Goal: Task Accomplishment & Management: Use online tool/utility

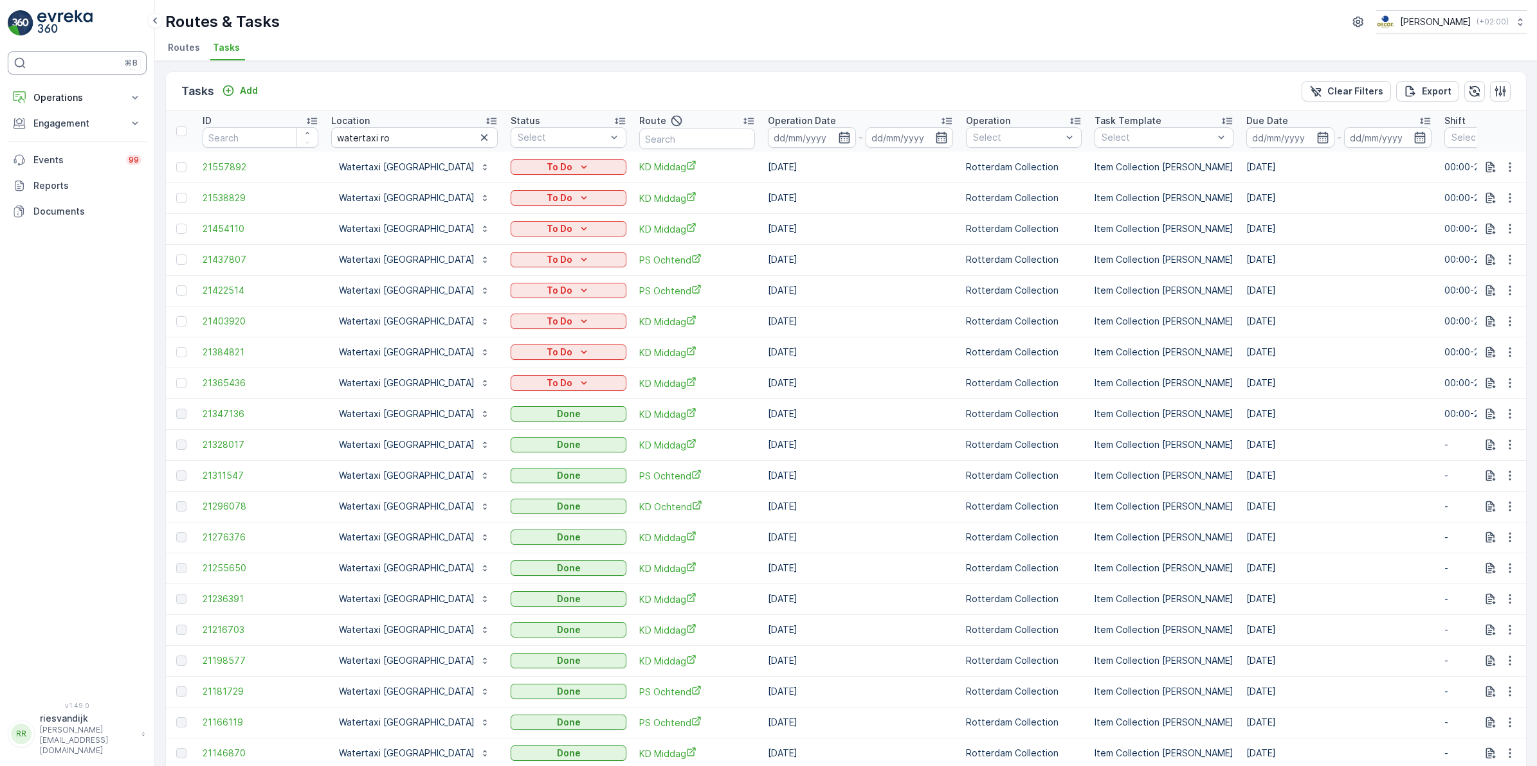
drag, startPoint x: 434, startPoint y: 138, endPoint x: 118, endPoint y: 72, distance: 323.2
click at [478, 138] on icon "button" at bounding box center [484, 137] width 13 height 13
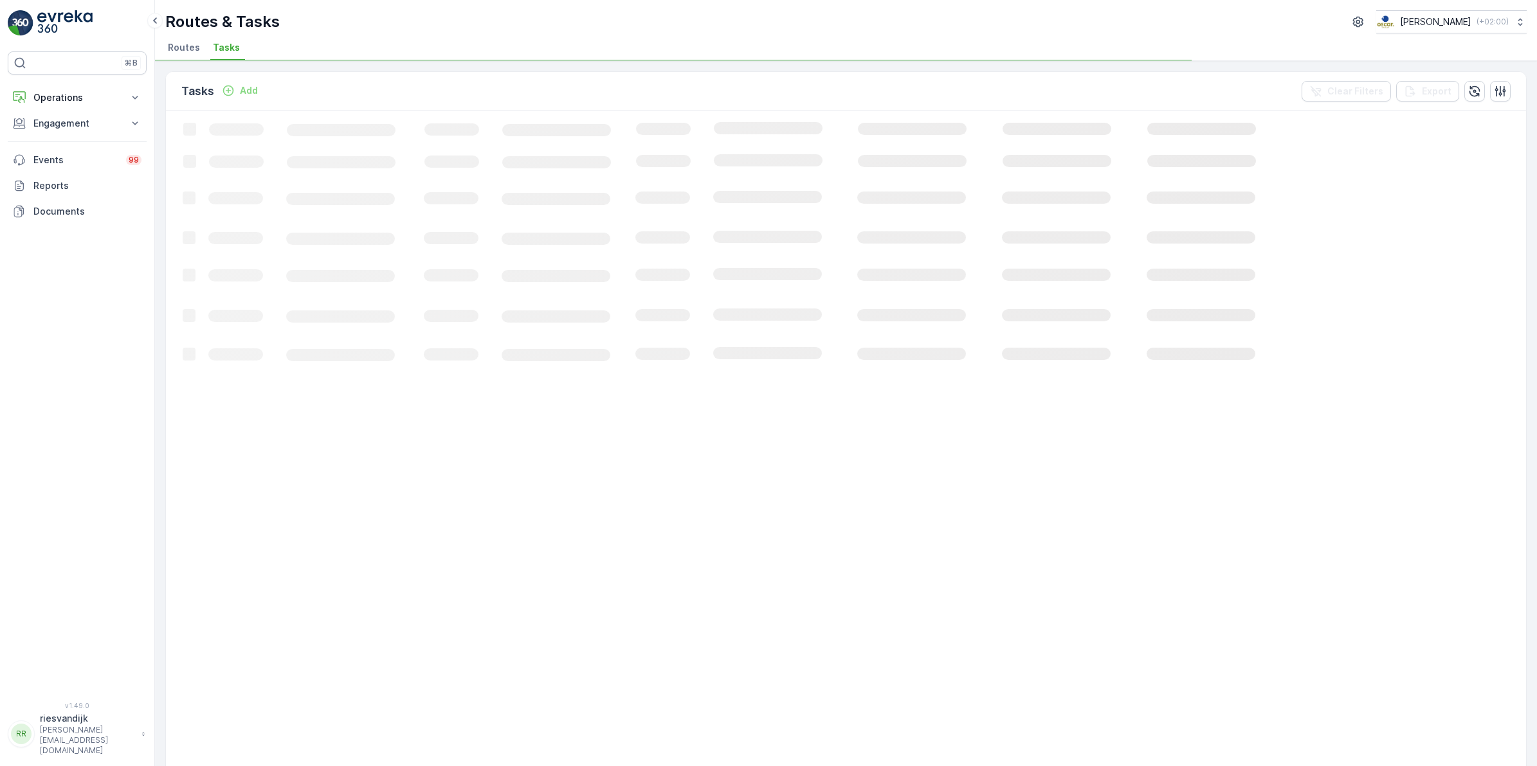
click at [235, 94] on icon "Add" at bounding box center [228, 90] width 13 height 13
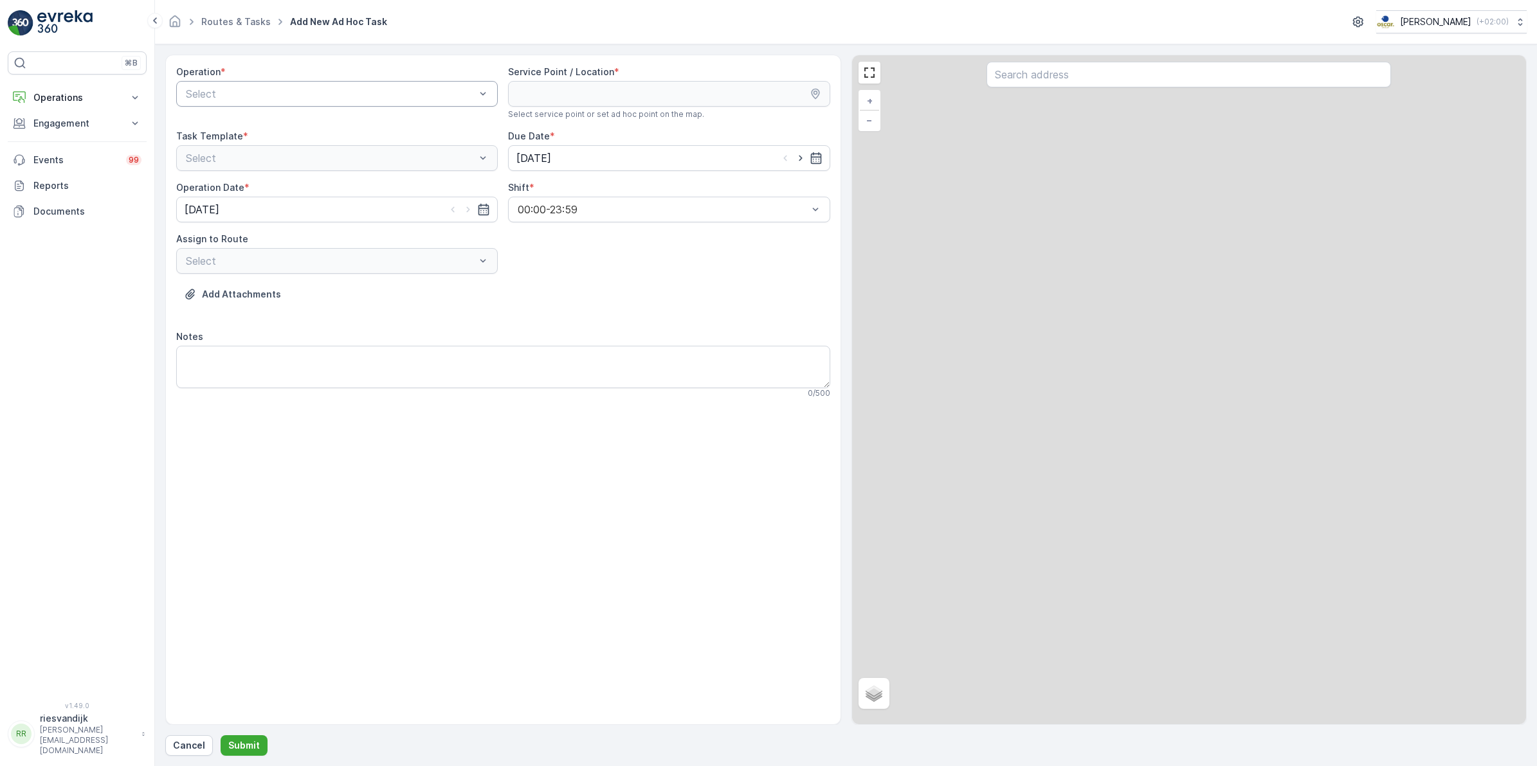
click at [311, 98] on div at bounding box center [331, 94] width 292 height 12
click at [280, 120] on span "Amsterdam Collection" at bounding box center [236, 126] width 105 height 12
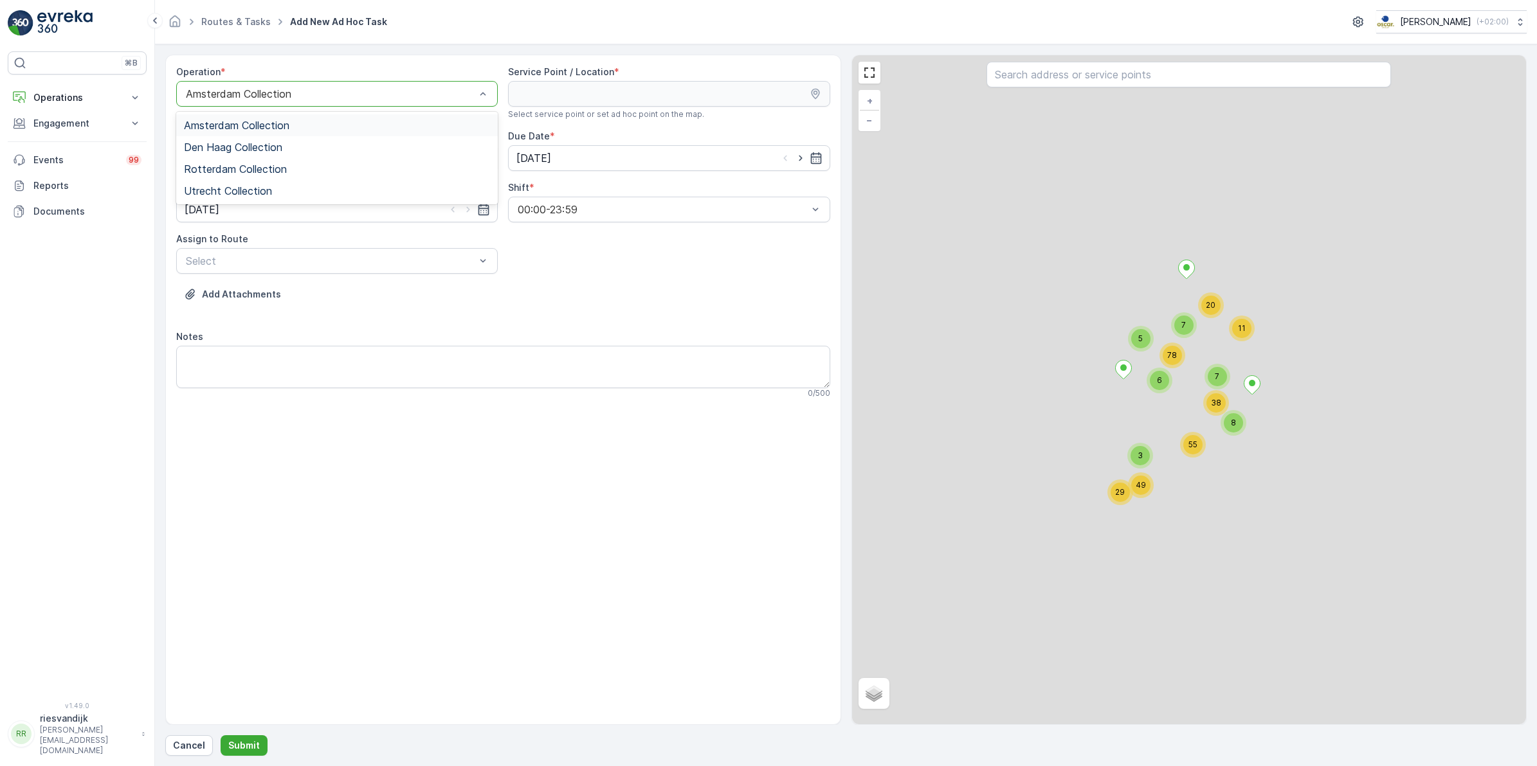
click at [314, 102] on div "Amsterdam Collection" at bounding box center [337, 94] width 322 height 26
drag, startPoint x: 217, startPoint y: 188, endPoint x: 631, endPoint y: 123, distance: 419.9
click at [217, 188] on span "Utrecht Collection" at bounding box center [228, 191] width 88 height 12
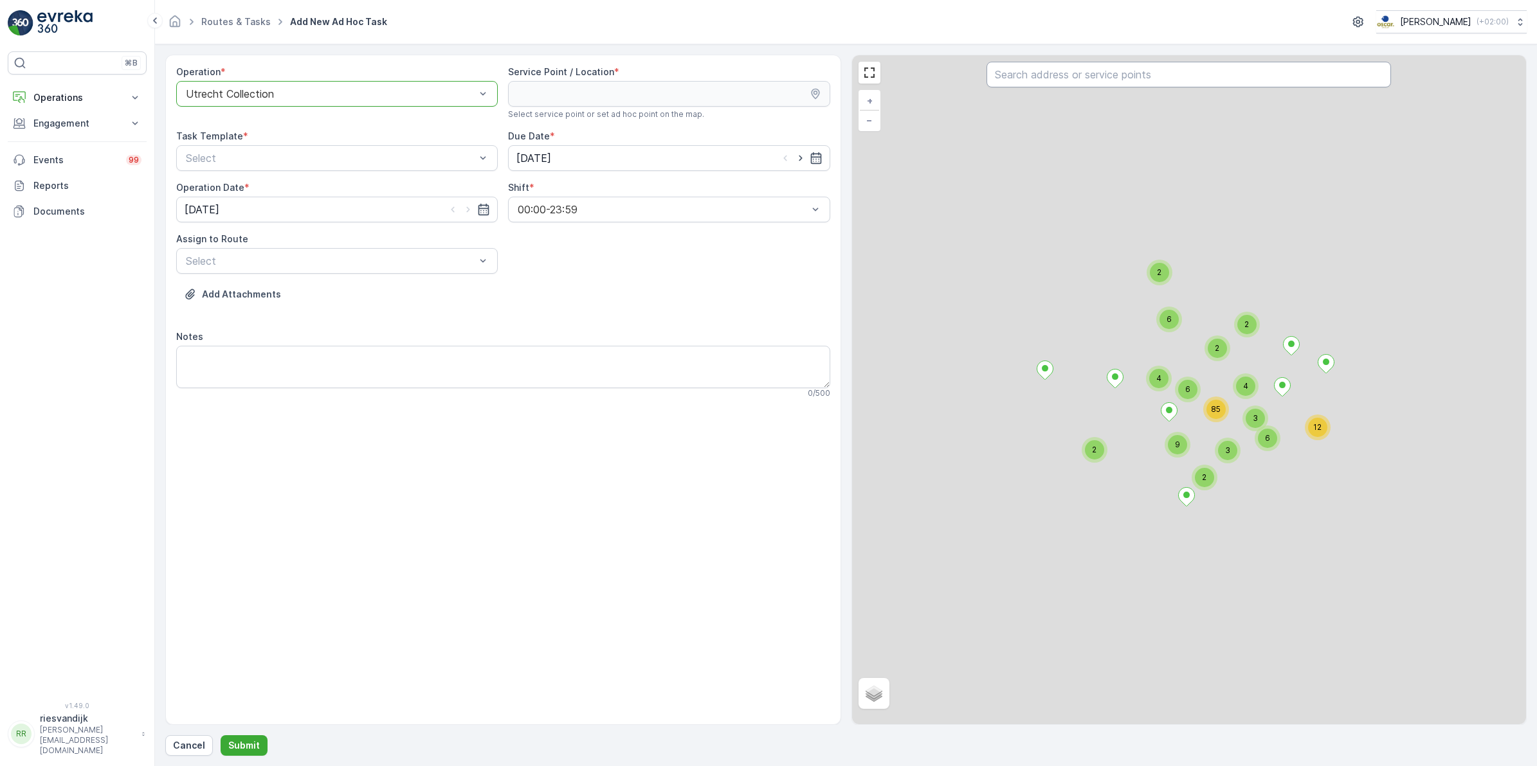
click at [1100, 69] on input "text" at bounding box center [1188, 75] width 404 height 26
type input "umc"
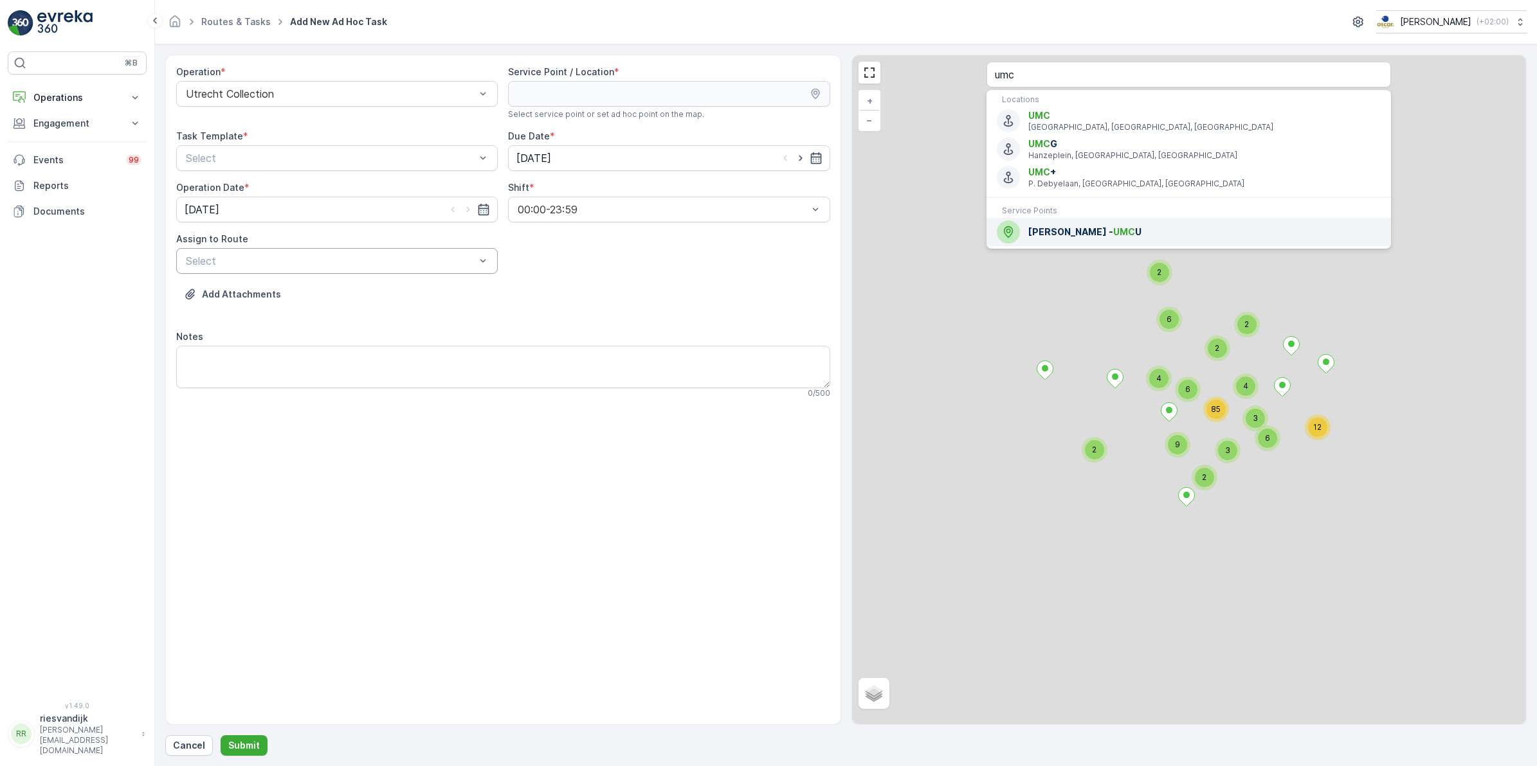
drag, startPoint x: 1129, startPoint y: 233, endPoint x: 181, endPoint y: 267, distance: 949.0
click at [1129, 233] on span "MAAS - UMC U" at bounding box center [1204, 232] width 352 height 13
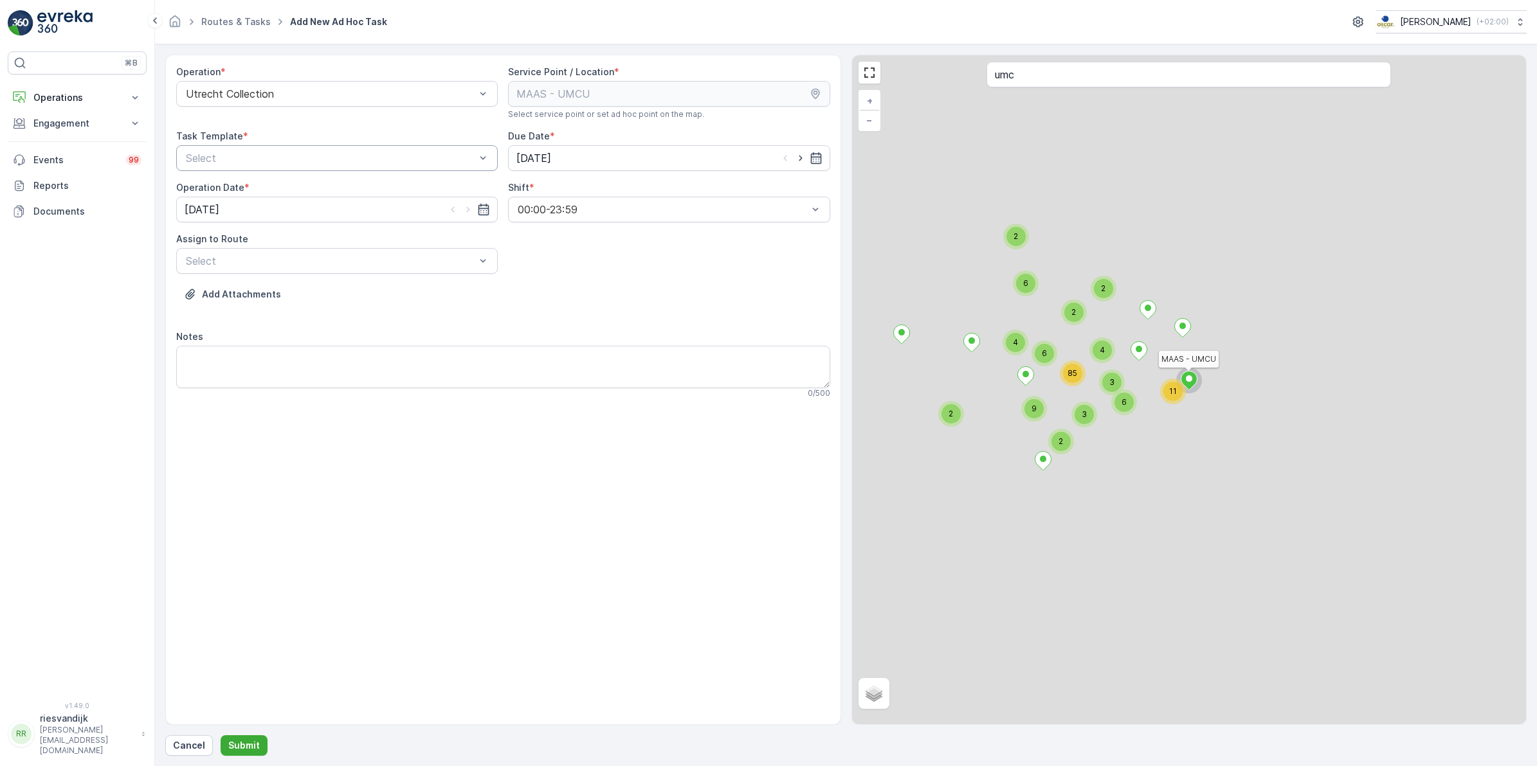
click at [299, 149] on div "Select" at bounding box center [337, 158] width 322 height 26
click at [278, 185] on span "Item Collection [PERSON_NAME]" at bounding box center [265, 190] width 162 height 12
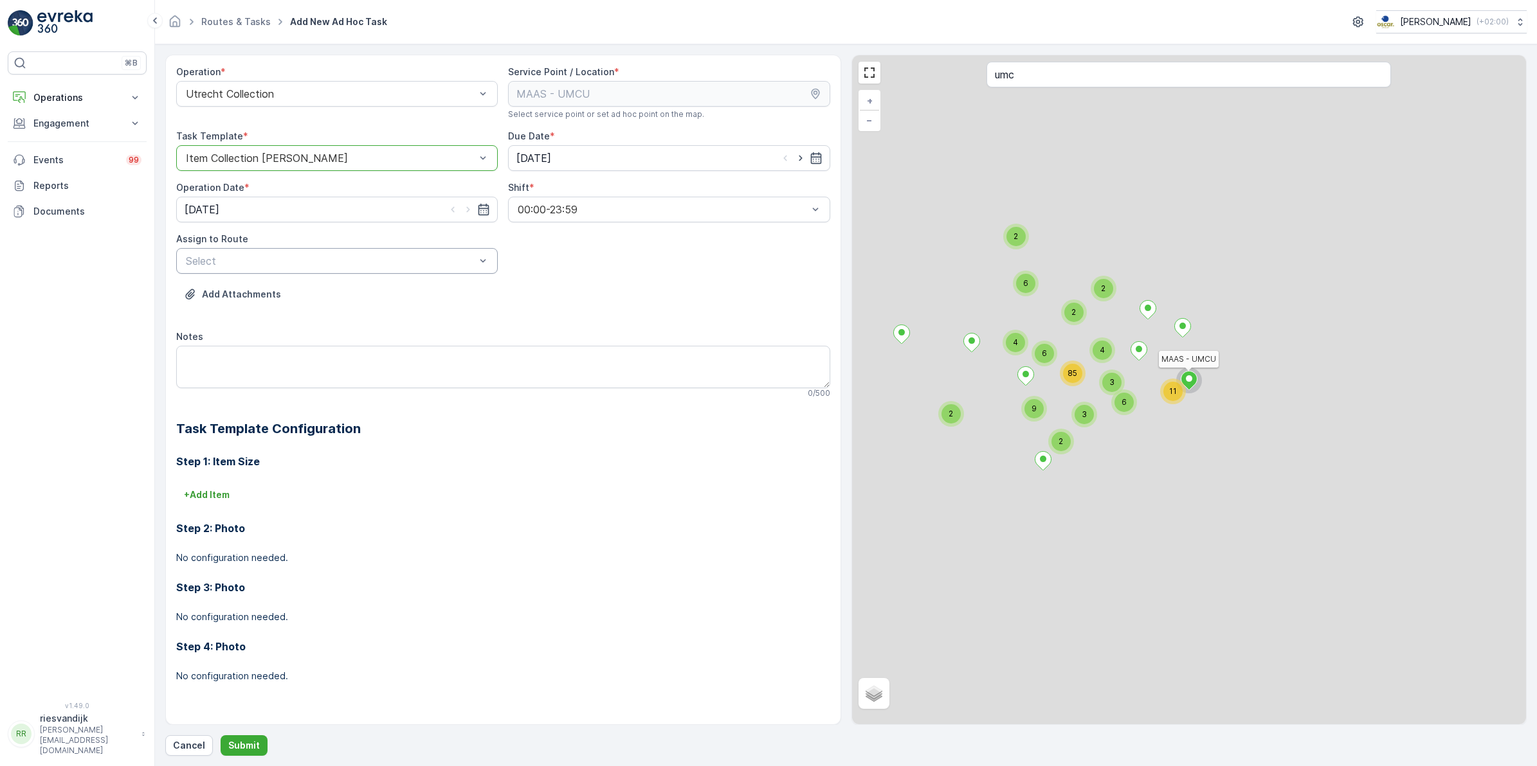
click at [441, 264] on div at bounding box center [331, 261] width 292 height 12
click at [433, 256] on div at bounding box center [331, 261] width 292 height 12
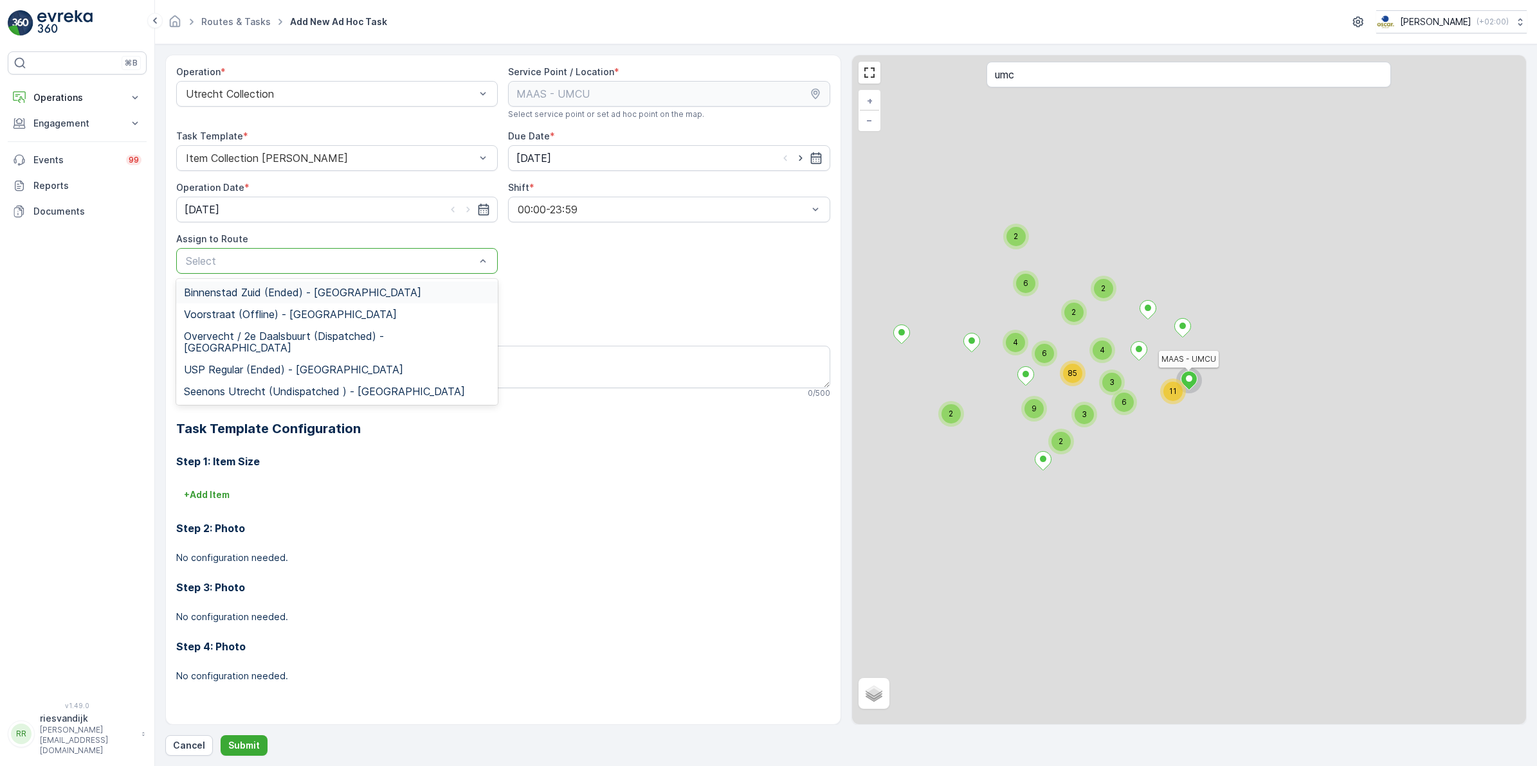
click at [264, 264] on div at bounding box center [331, 261] width 292 height 12
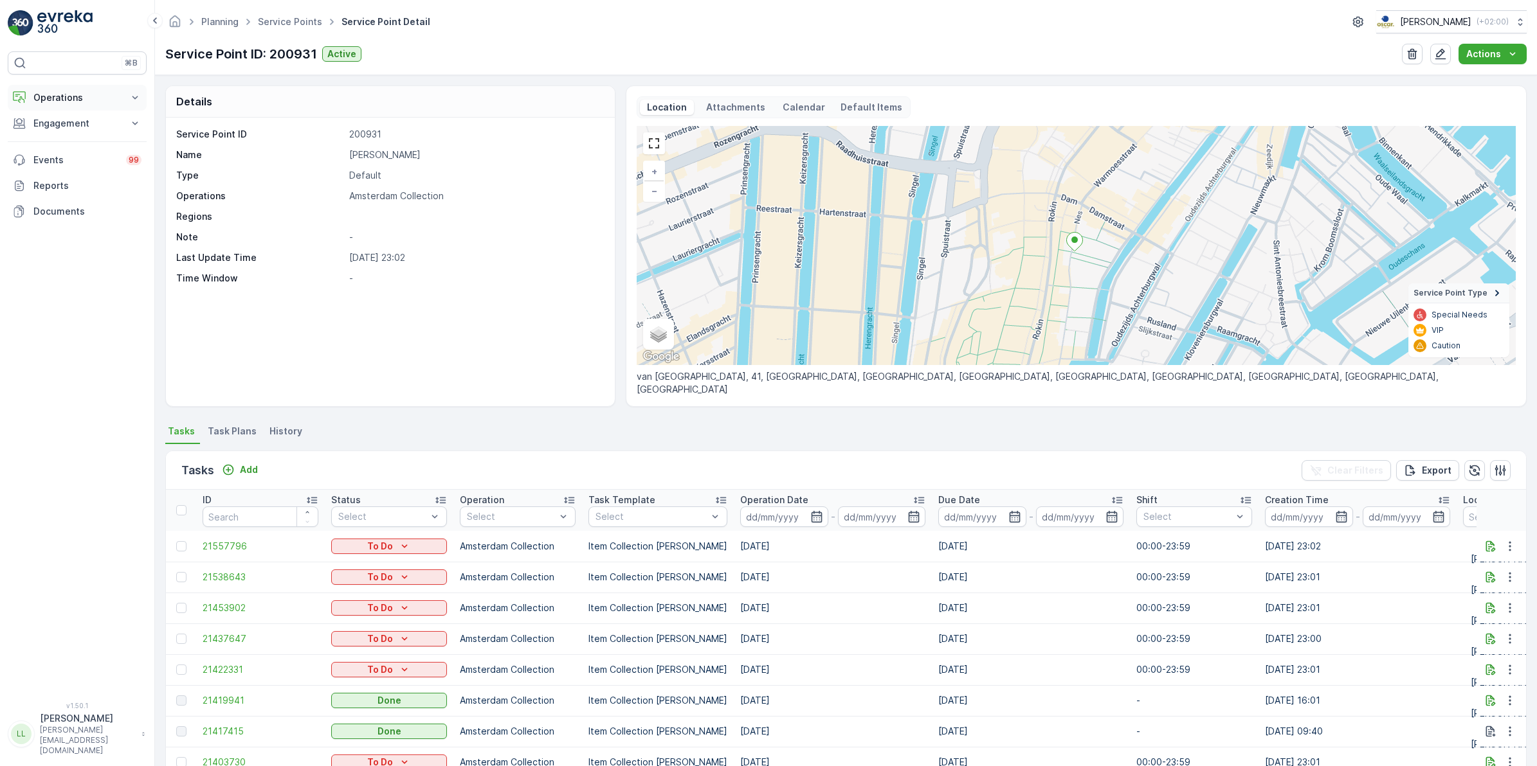
drag, startPoint x: 71, startPoint y: 101, endPoint x: 78, endPoint y: 102, distance: 7.1
click at [72, 101] on p "Operations" at bounding box center [76, 97] width 87 height 13
click at [86, 149] on link "Routes & Tasks" at bounding box center [87, 156] width 119 height 18
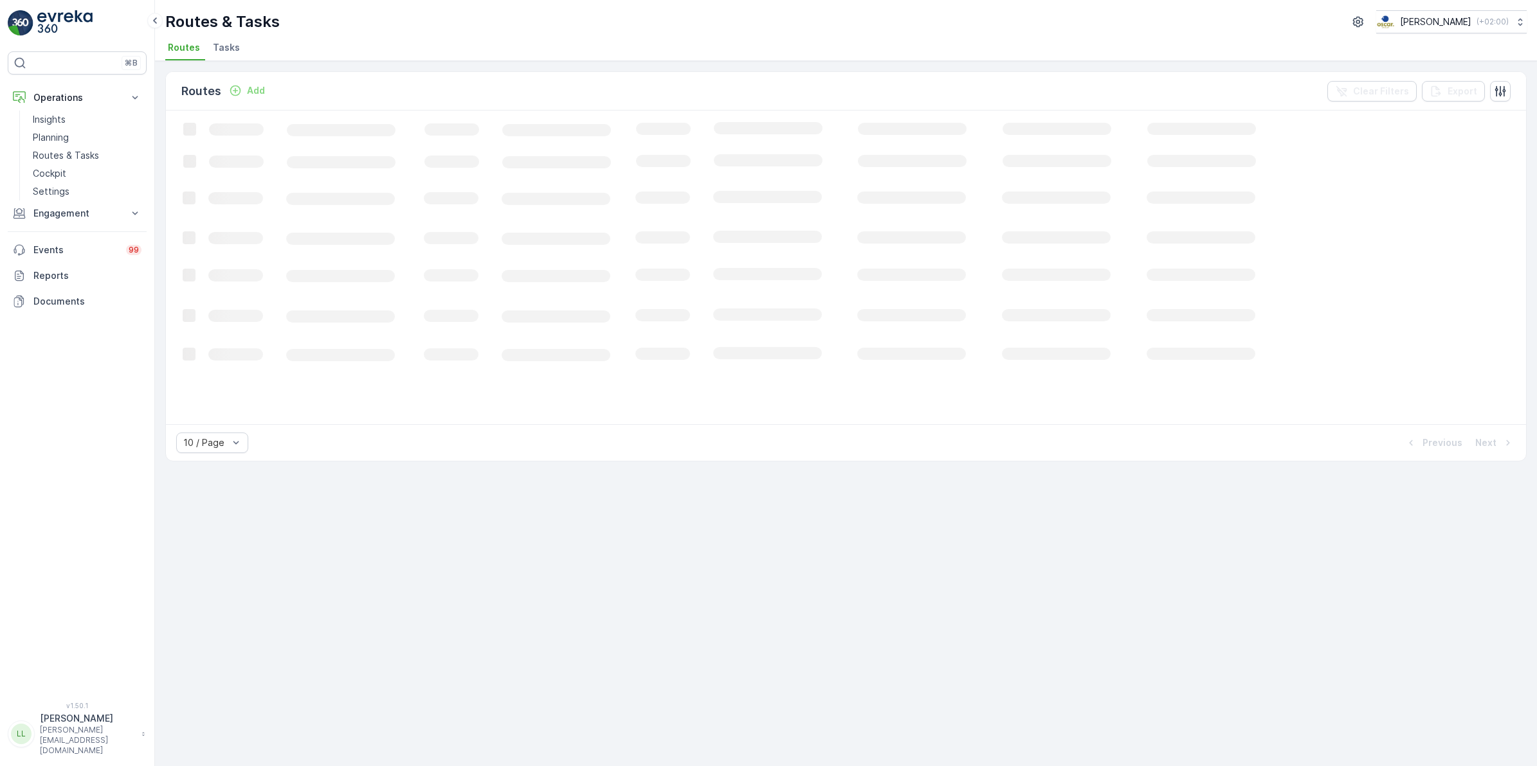
click at [237, 51] on li "Tasks" at bounding box center [227, 50] width 35 height 22
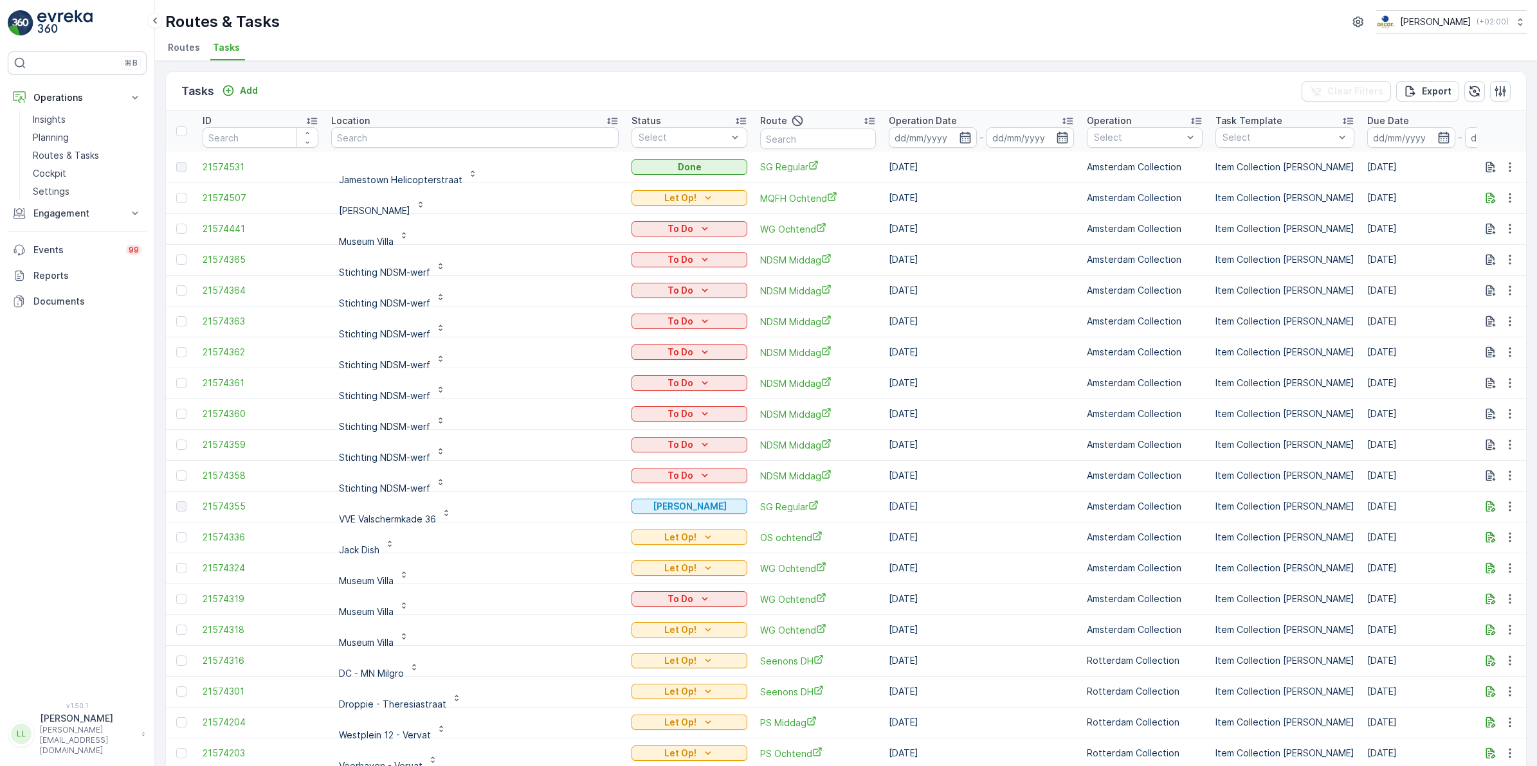
drag, startPoint x: 442, startPoint y: 165, endPoint x: 376, endPoint y: 132, distance: 73.6
click at [376, 132] on input "text" at bounding box center [474, 137] width 287 height 21
type input "umc"
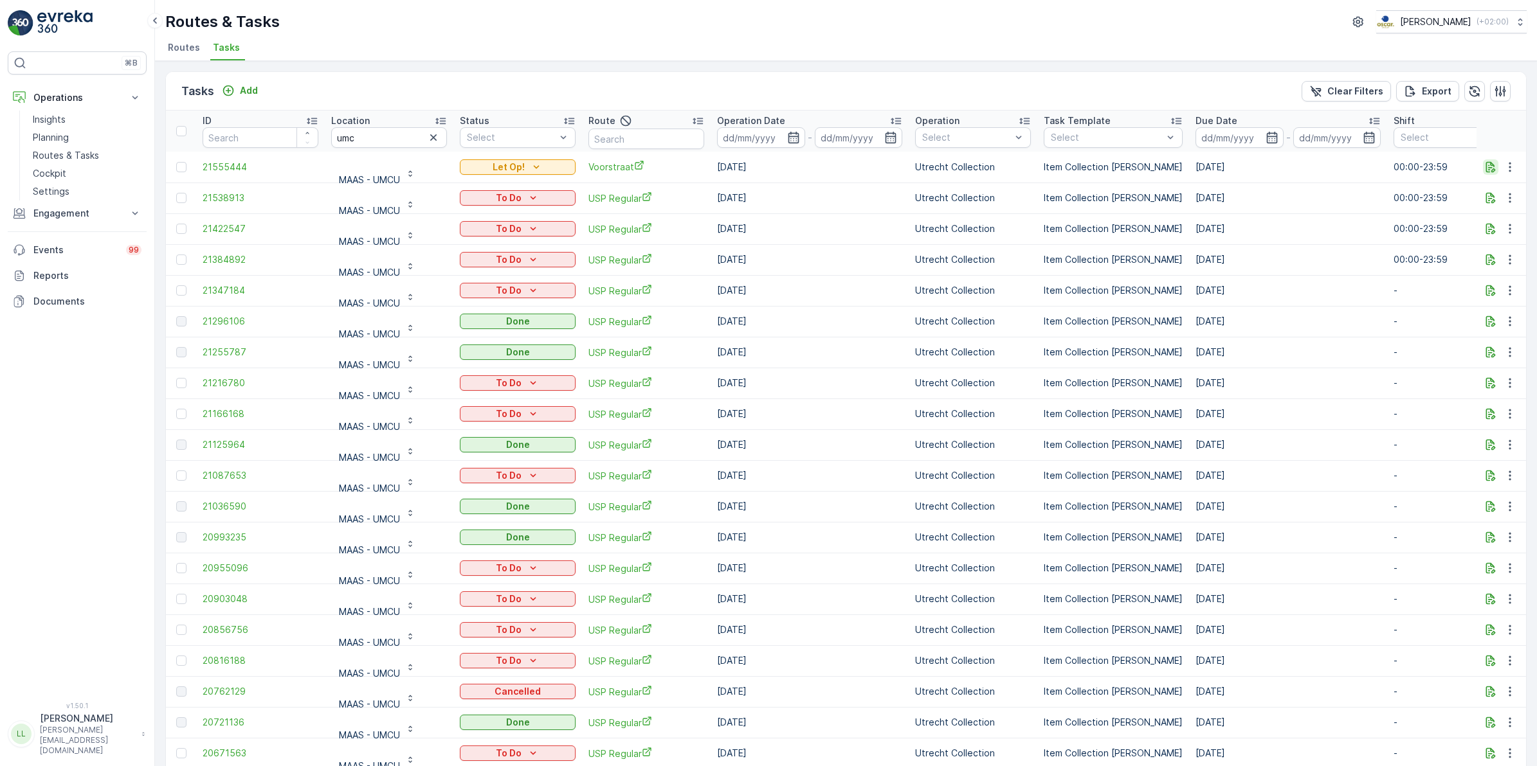
click at [1484, 165] on icon "button" at bounding box center [1490, 167] width 13 height 13
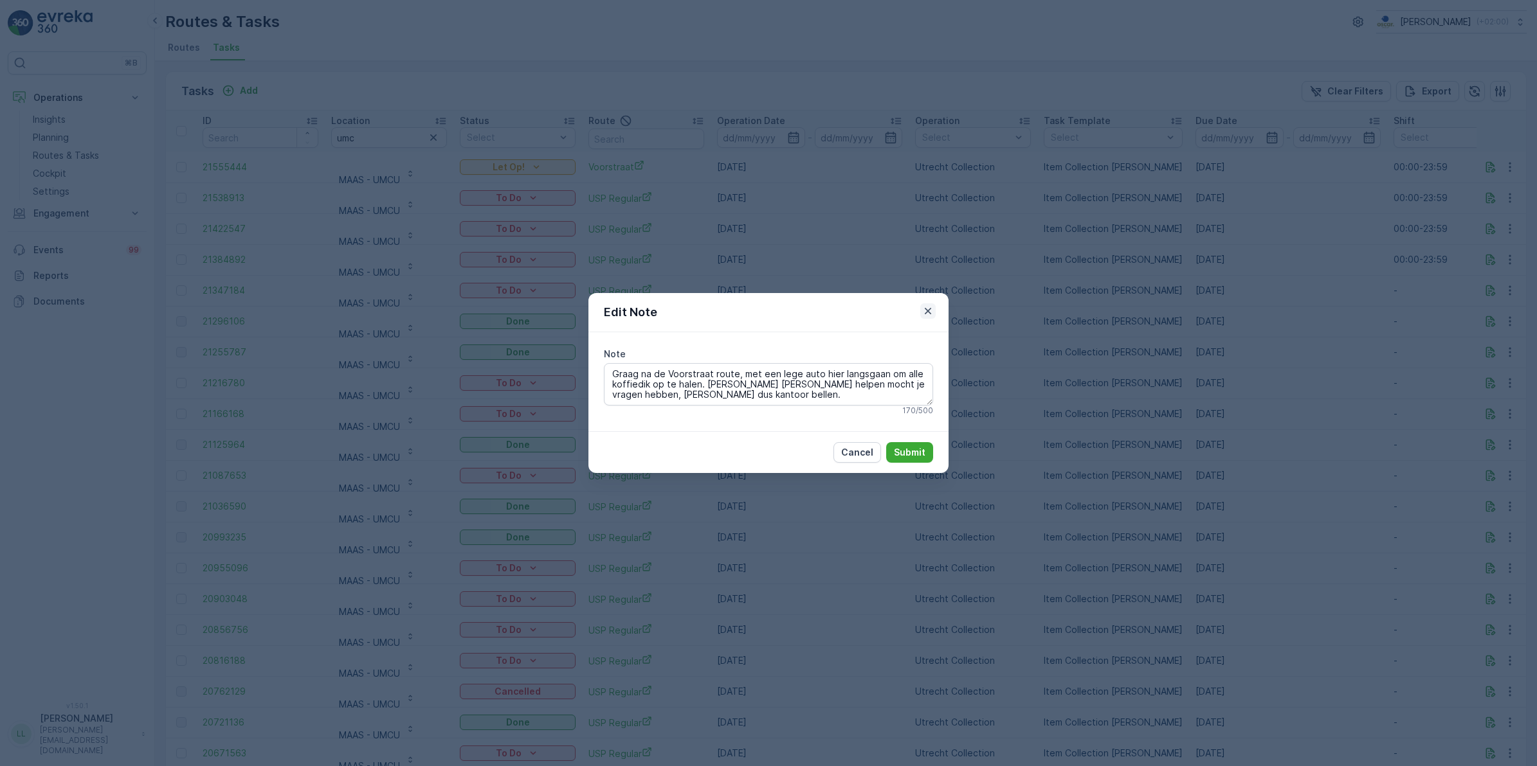
click at [927, 312] on icon "button" at bounding box center [928, 311] width 6 height 6
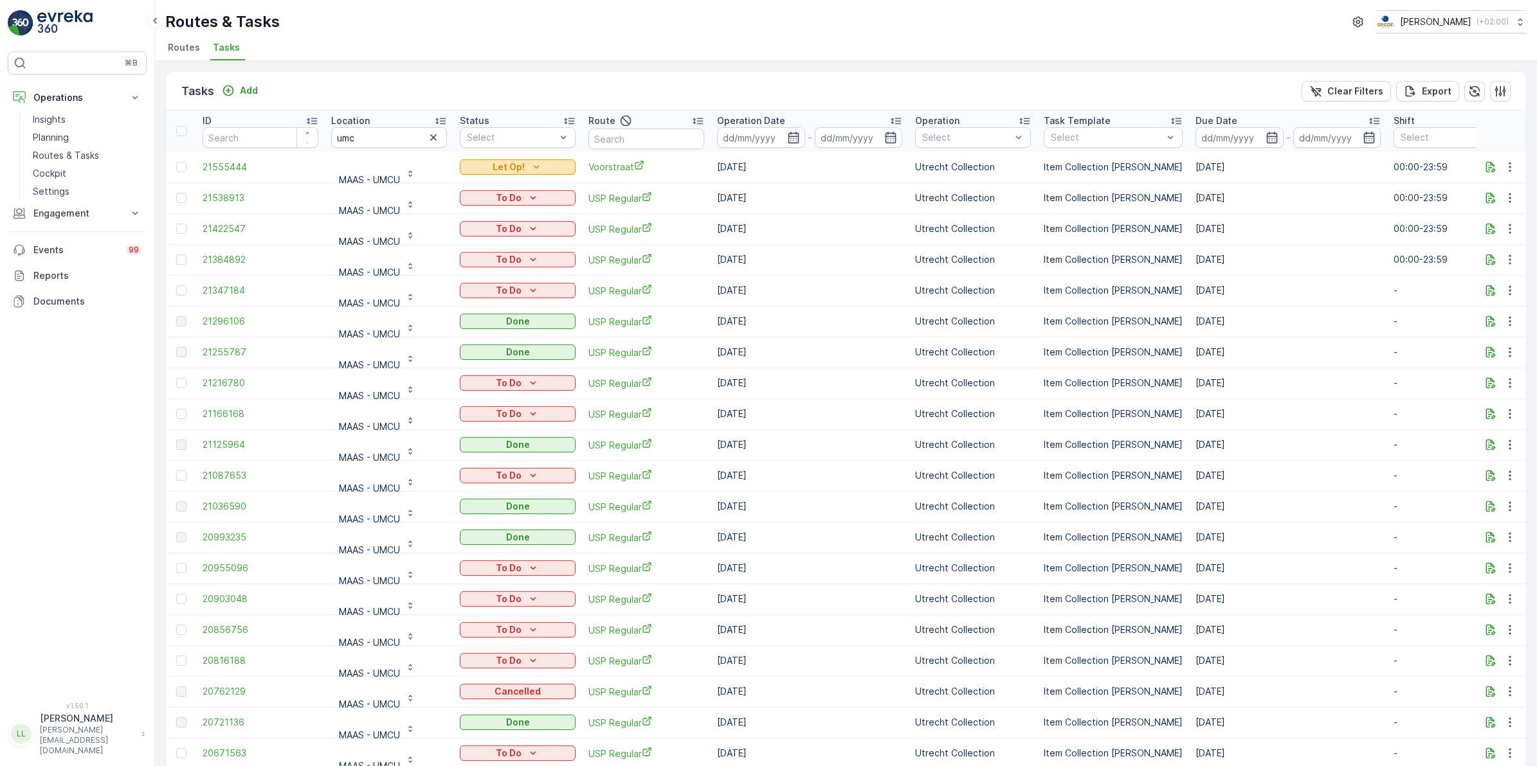
click at [538, 163] on icon "Let Op!" at bounding box center [536, 167] width 13 height 13
click at [518, 85] on div "Tasks Add Clear Filters Export" at bounding box center [846, 91] width 1360 height 39
click at [512, 159] on button "Let Op!" at bounding box center [518, 166] width 116 height 15
click at [492, 185] on div "Done" at bounding box center [503, 186] width 82 height 18
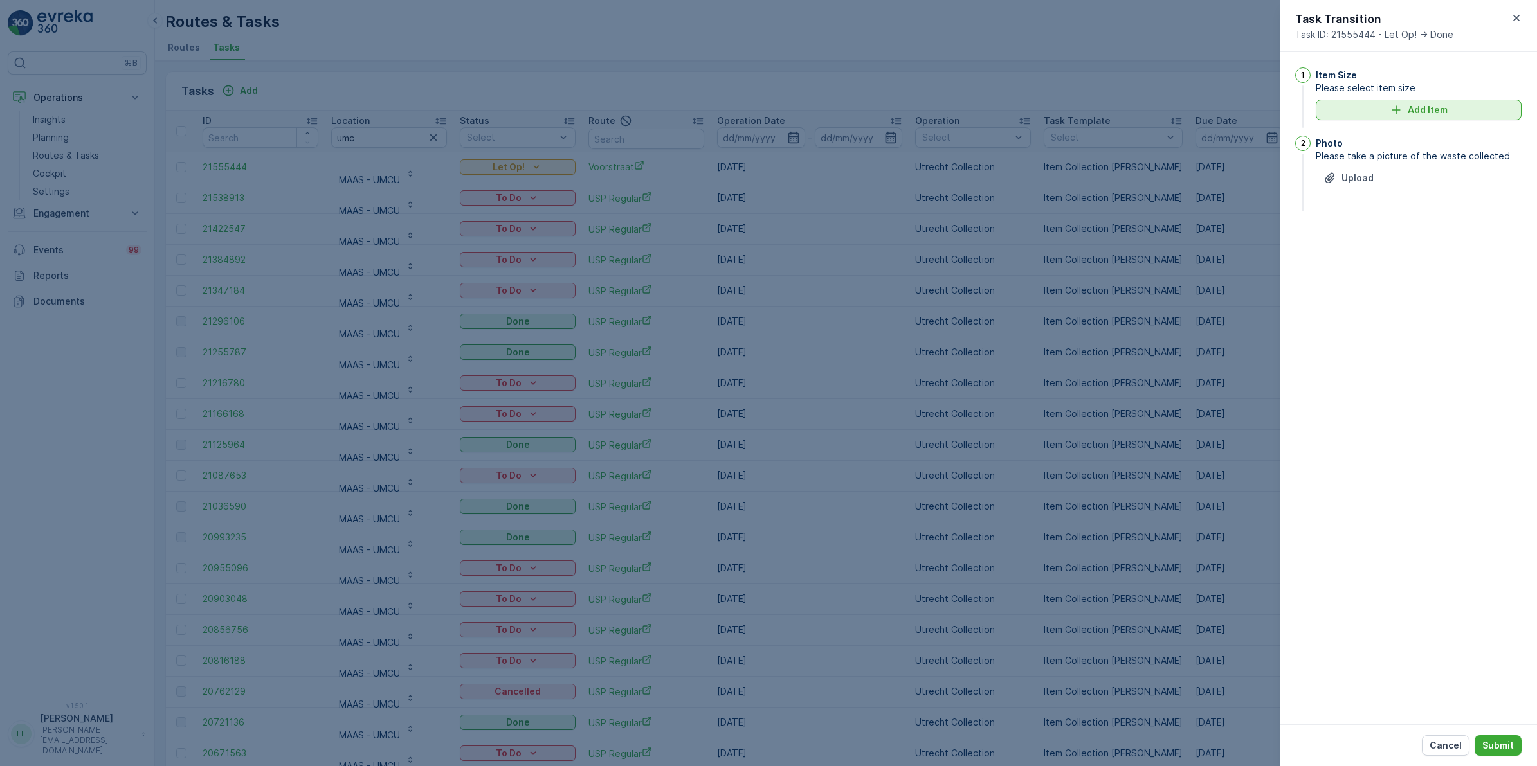
click at [1431, 107] on p "Add Item" at bounding box center [1428, 110] width 40 height 13
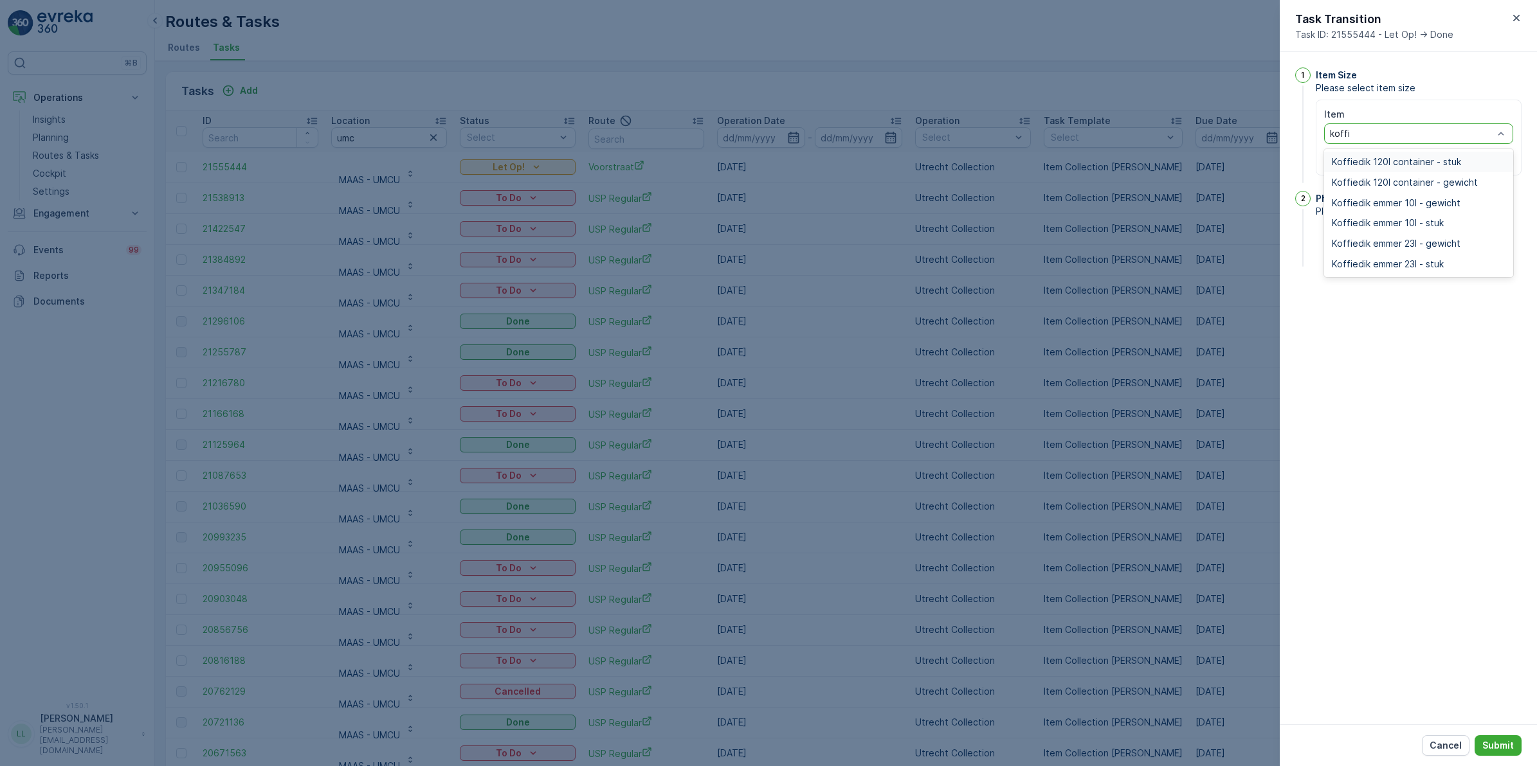
type input "koffie"
click at [1450, 161] on span "Koffiedik 120l container - stuk" at bounding box center [1396, 162] width 129 height 10
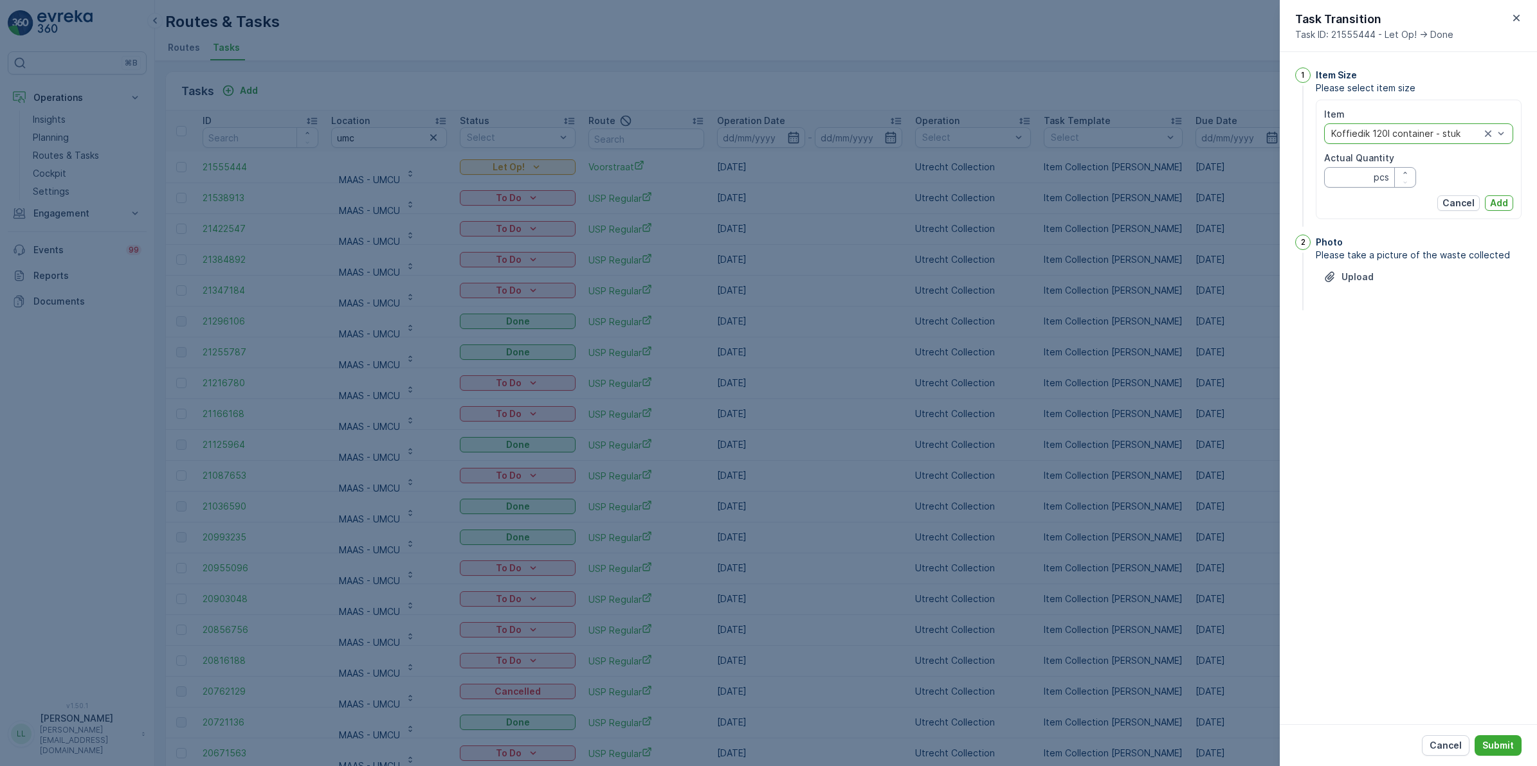
click at [1357, 177] on Quantity "Actual Quantity" at bounding box center [1370, 177] width 92 height 21
click at [1348, 178] on Quantity "Actual Quantity" at bounding box center [1370, 177] width 92 height 21
type Quantity "22"
click at [1500, 206] on p "Add" at bounding box center [1499, 203] width 18 height 13
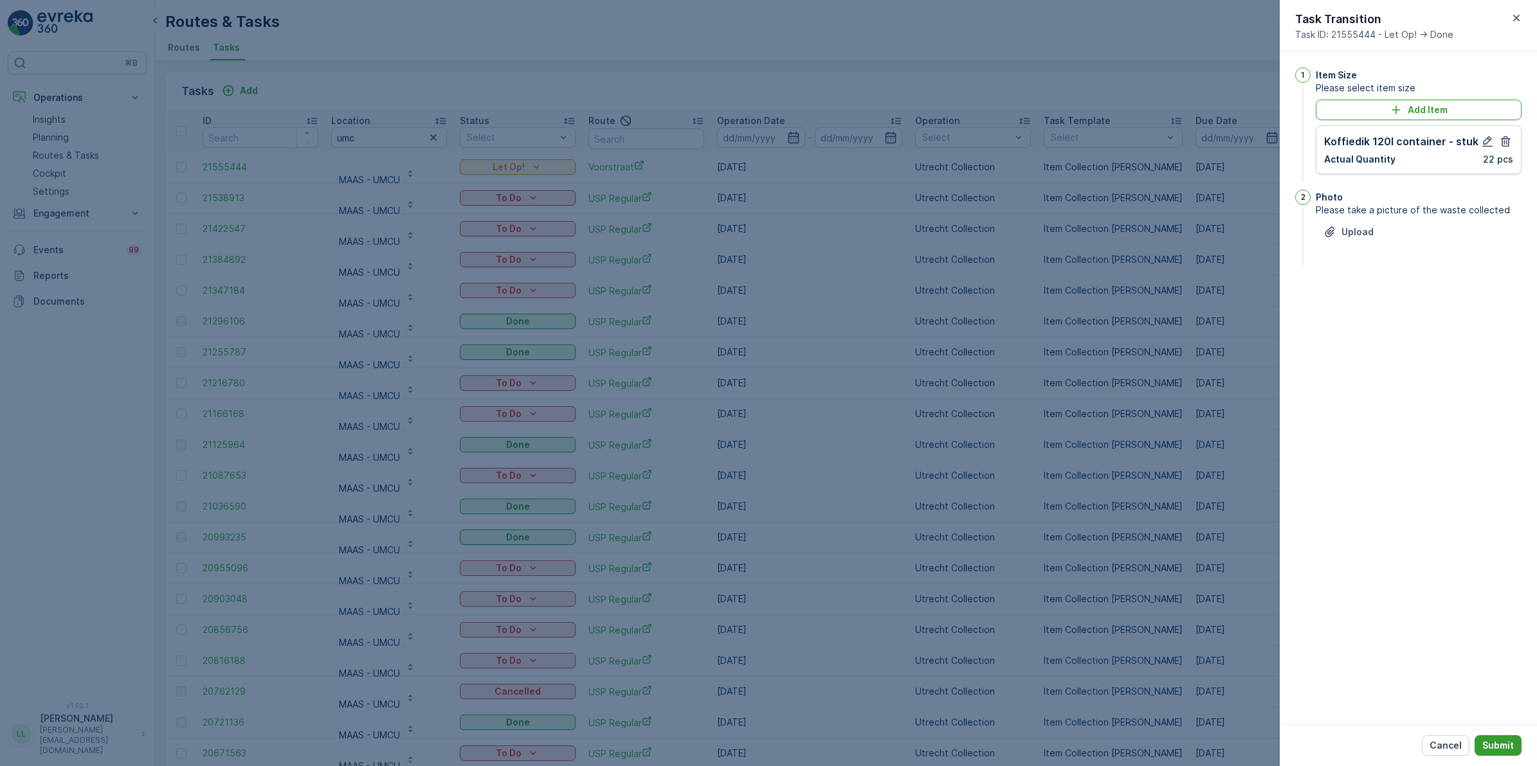
click at [1503, 743] on p "Submit" at bounding box center [1498, 745] width 32 height 13
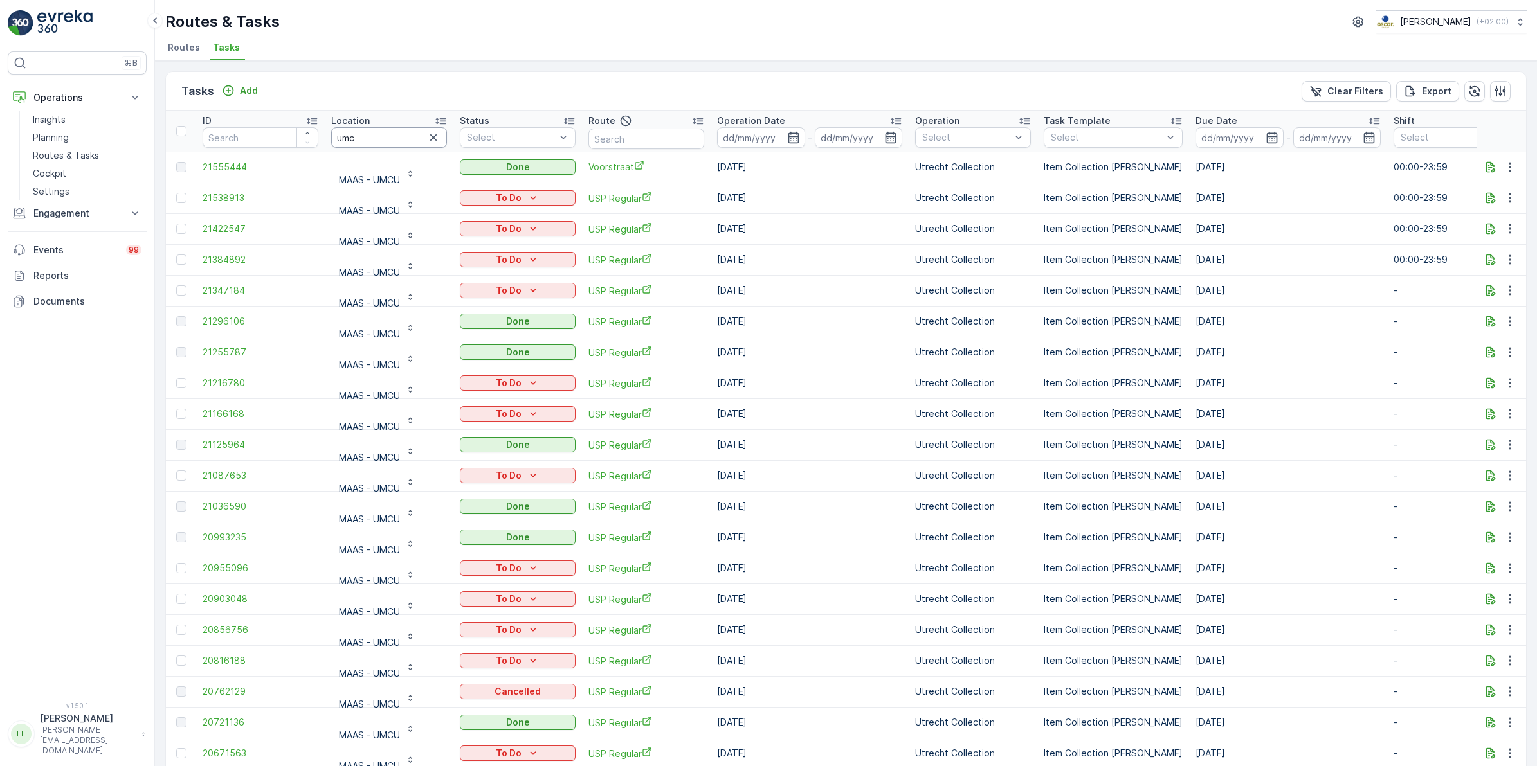
click at [435, 129] on input "umc" at bounding box center [389, 137] width 116 height 21
click at [438, 138] on icon "button" at bounding box center [433, 137] width 13 height 13
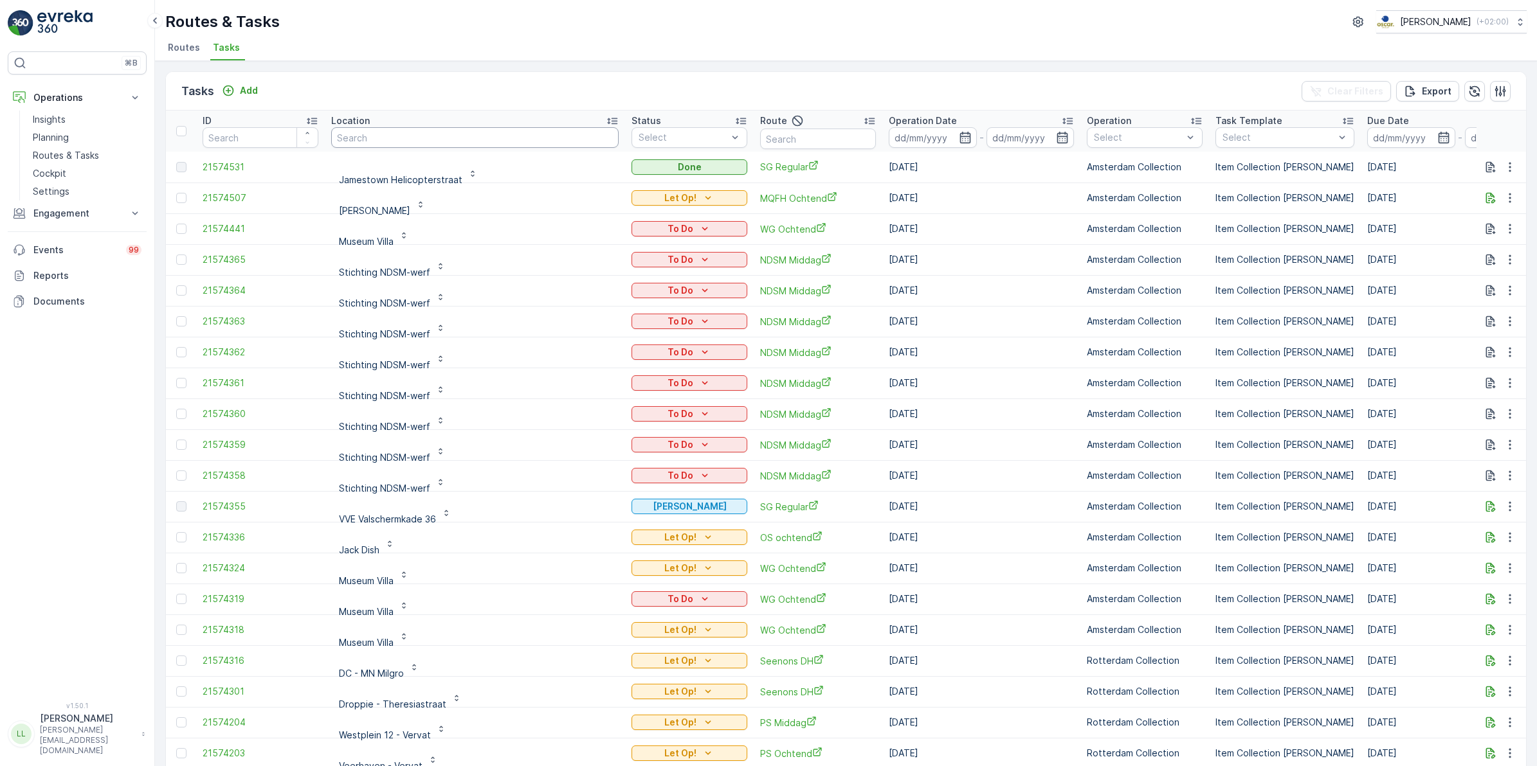
click at [392, 136] on input "text" at bounding box center [474, 137] width 287 height 21
type input "werk"
